Goal: Navigation & Orientation: Find specific page/section

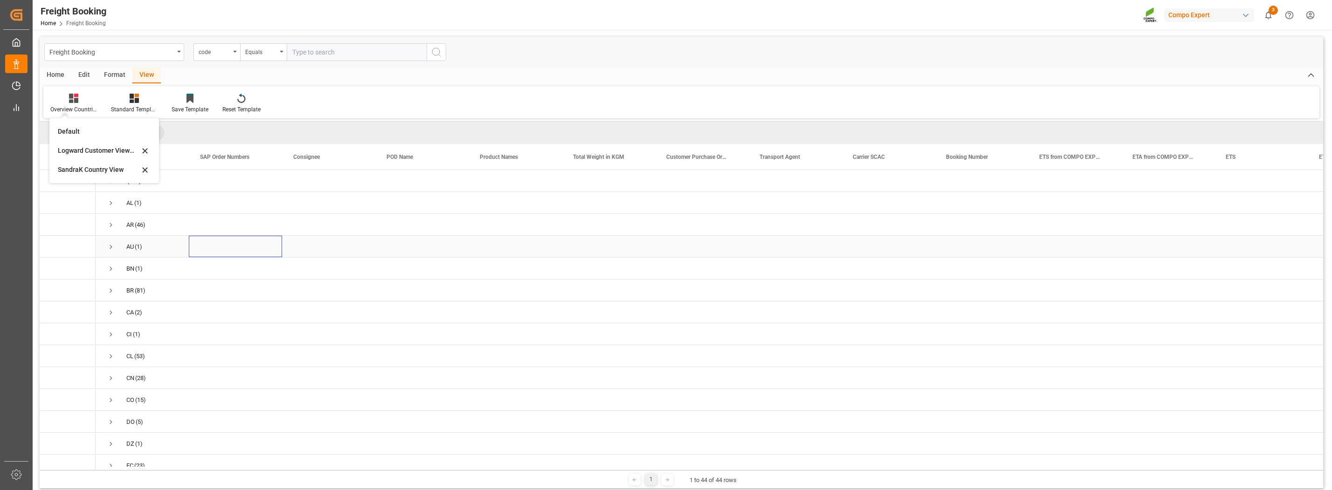
click at [206, 242] on div "Press SPACE to select this row." at bounding box center [235, 246] width 93 height 21
click at [1272, 17] on button "3" at bounding box center [1268, 15] width 21 height 21
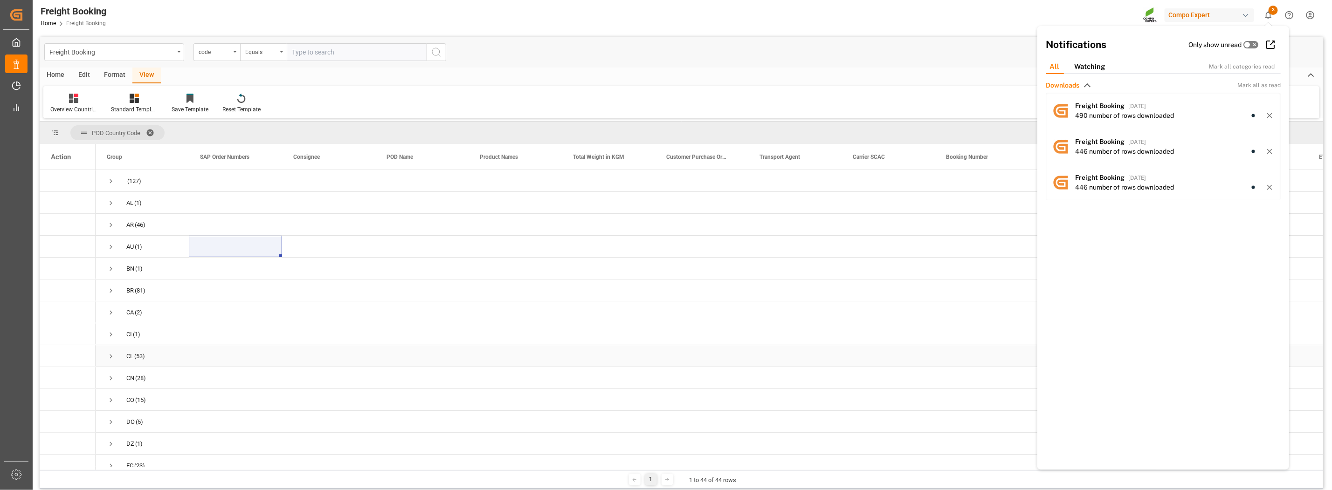
click at [989, 354] on div "Press SPACE to select this row." at bounding box center [981, 355] width 93 height 21
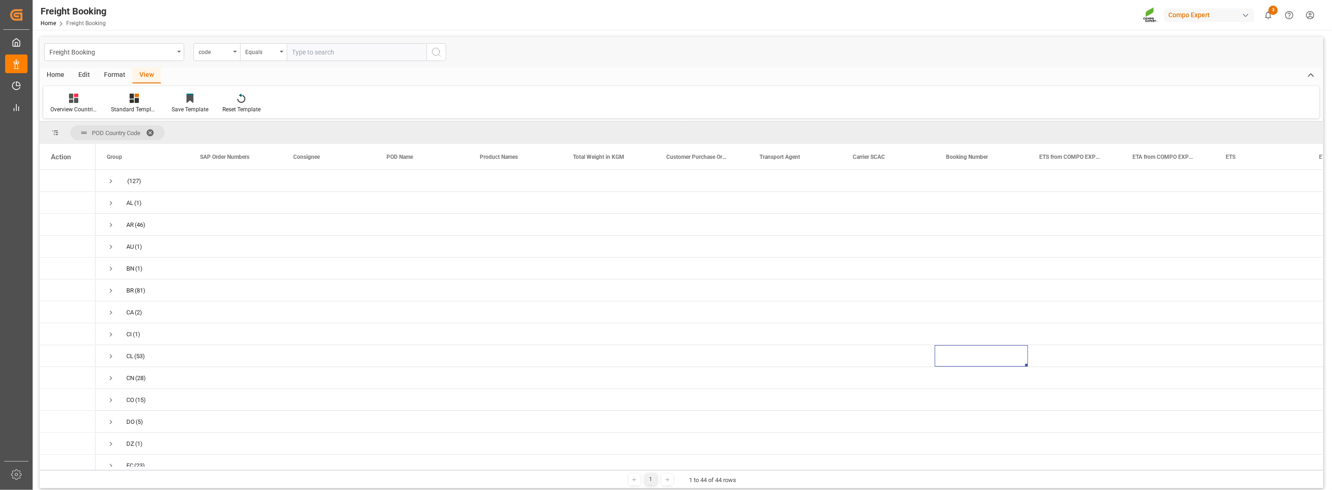
click at [1148, 19] on img at bounding box center [1150, 15] width 15 height 16
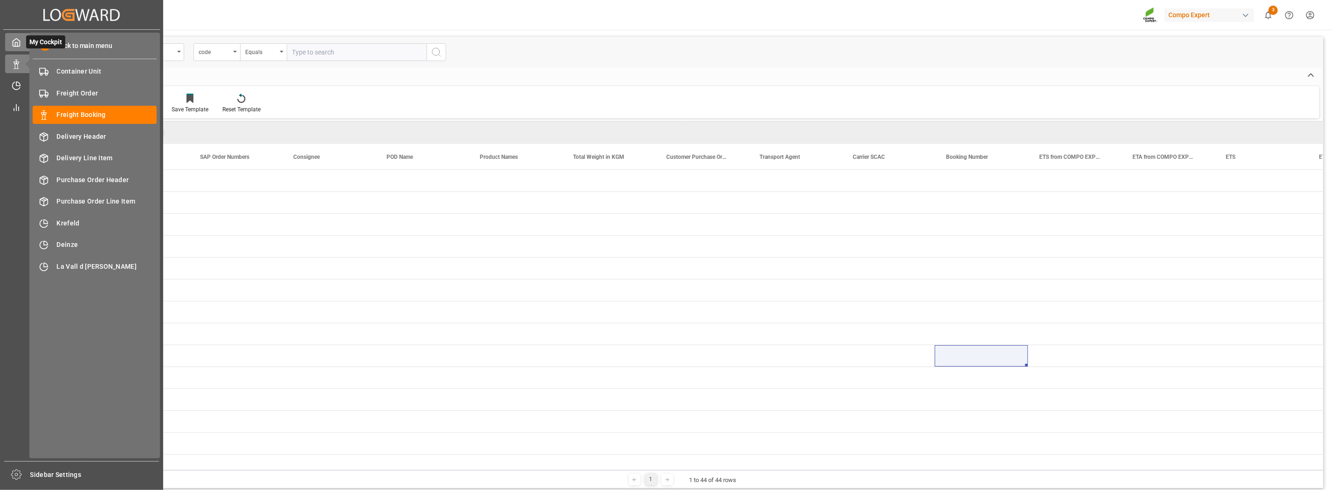
click at [16, 47] on icon at bounding box center [16, 43] width 7 height 8
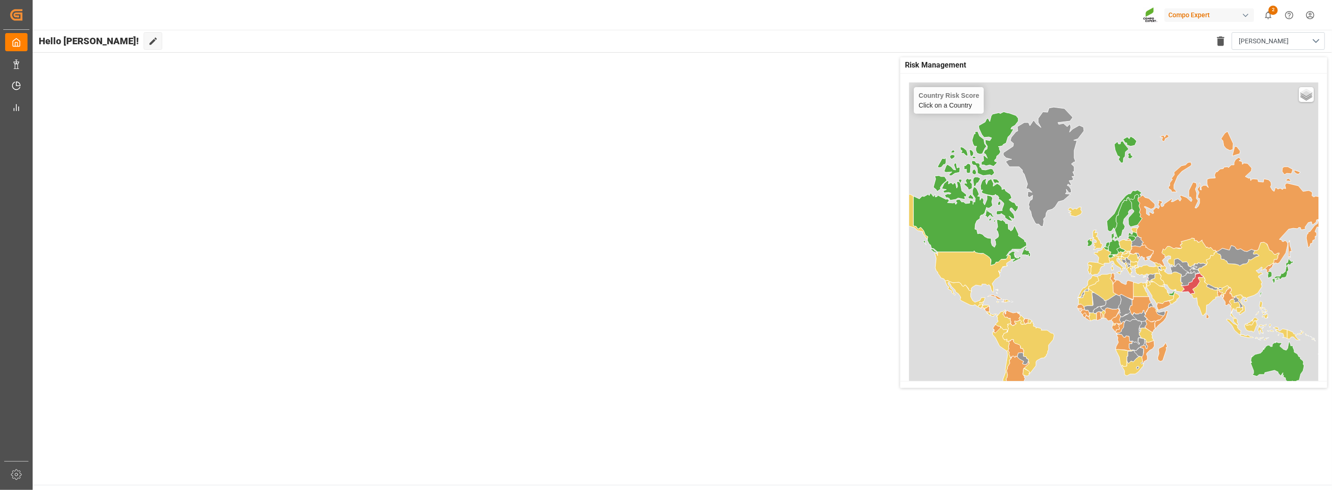
click at [405, 366] on div "Risk Management Country Risk Score Click on a Country Basic Grayscale Streets D…" at bounding box center [682, 223] width 1300 height 340
click at [1310, 16] on html "Created by potrace 1.15, written by [PERSON_NAME] [DATE]-[DATE] Created by potr…" at bounding box center [666, 245] width 1332 height 490
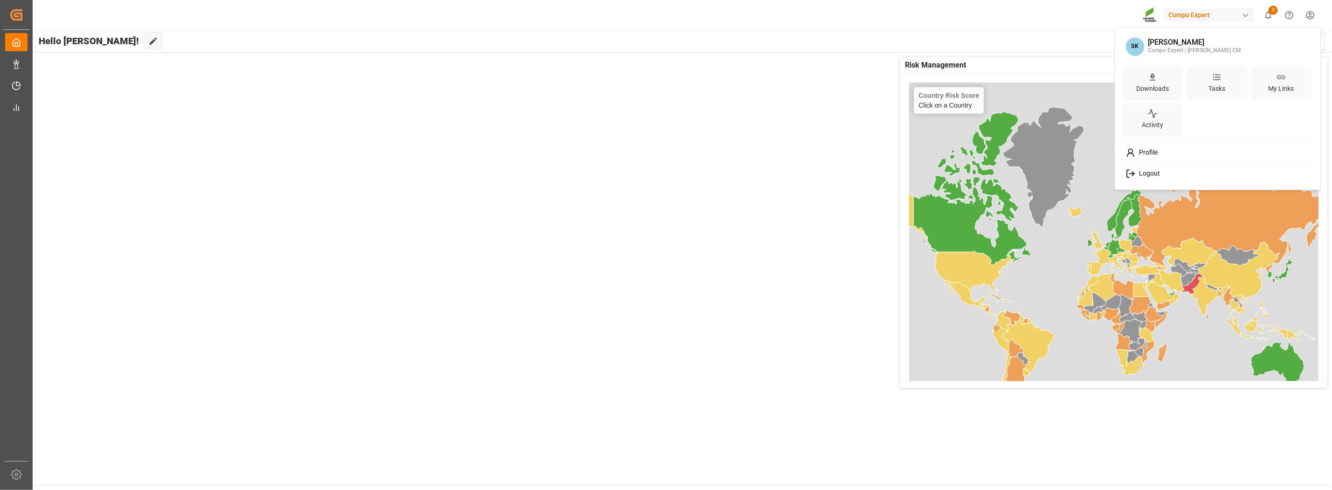
click at [1170, 172] on div "Logout" at bounding box center [1217, 173] width 191 height 17
